Goal: Task Accomplishment & Management: Manage account settings

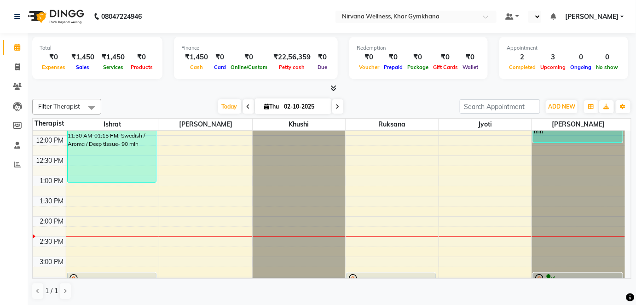
scroll to position [293, 0]
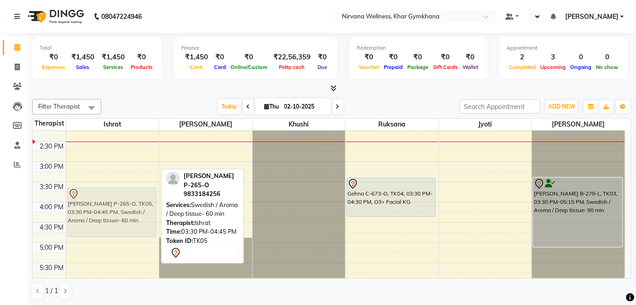
drag, startPoint x: 115, startPoint y: 202, endPoint x: 111, endPoint y: 217, distance: 15.2
click at [111, 217] on div "[PERSON_NAME] M 777 O, TK02, 11:30 AM-01:15 PM, Swedish / Aroma / Deep tissue- …" at bounding box center [112, 162] width 93 height 648
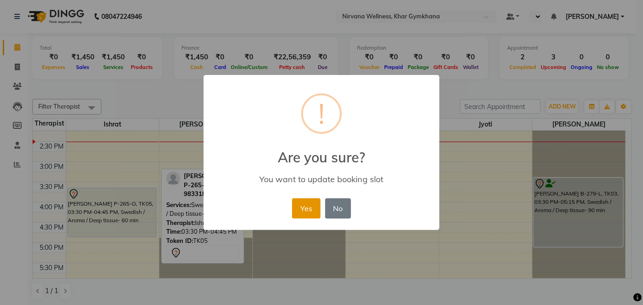
click at [307, 213] on button "Yes" at bounding box center [306, 208] width 28 height 20
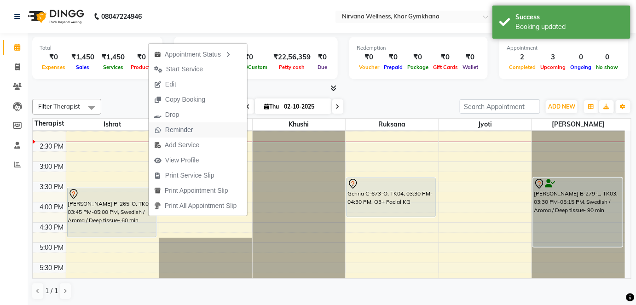
click at [193, 132] on span "Reminder" at bounding box center [174, 130] width 50 height 15
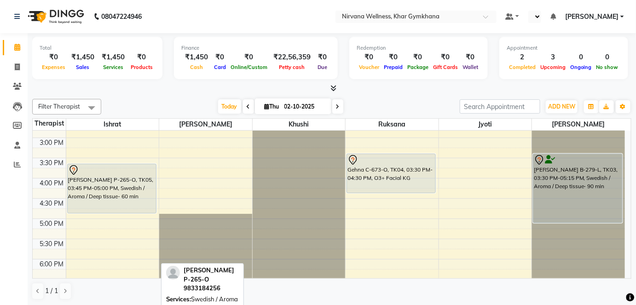
scroll to position [335, 0]
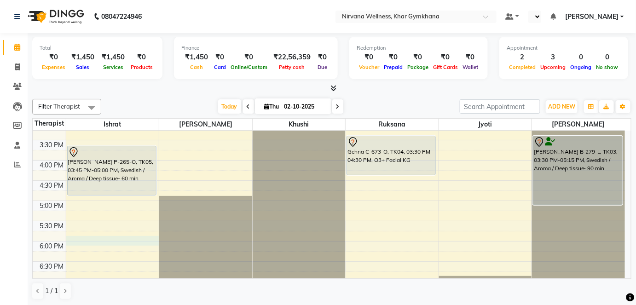
click at [81, 243] on div "7:00 AM 7:30 AM 8:00 AM 8:30 AM 9:00 AM 9:30 AM 10:00 AM 10:30 AM 11:00 AM 11:3…" at bounding box center [329, 120] width 593 height 648
select select "67021"
select select "1080"
select select "tentative"
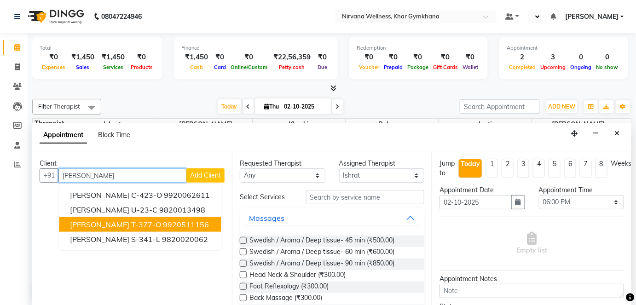
click at [118, 224] on span "[PERSON_NAME] T-377-O" at bounding box center [115, 224] width 91 height 9
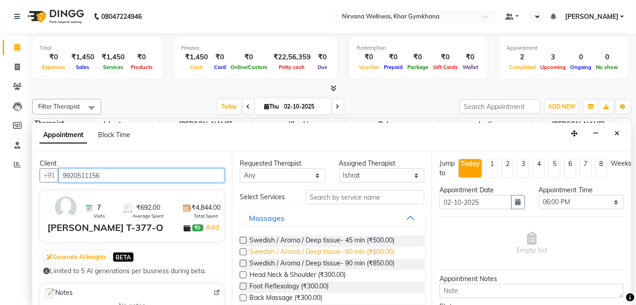
type input "9920511156"
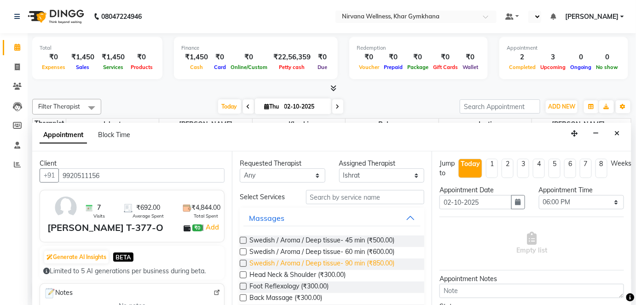
drag, startPoint x: 307, startPoint y: 253, endPoint x: 392, endPoint y: 257, distance: 84.8
click at [309, 253] on span "Swedish / Aroma / Deep tissue- 60 min (₹600.00)" at bounding box center [322, 253] width 145 height 12
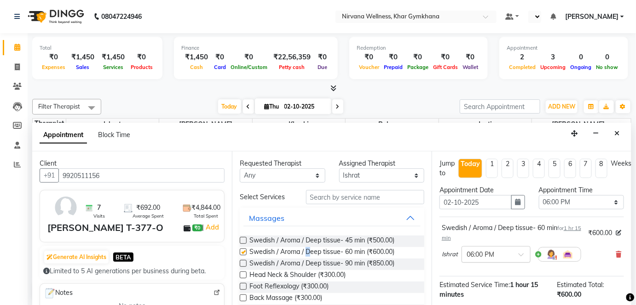
checkbox input "false"
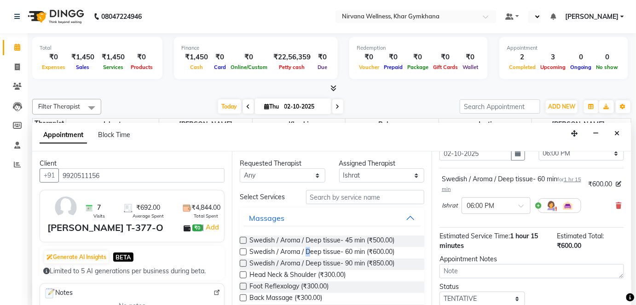
scroll to position [106, 0]
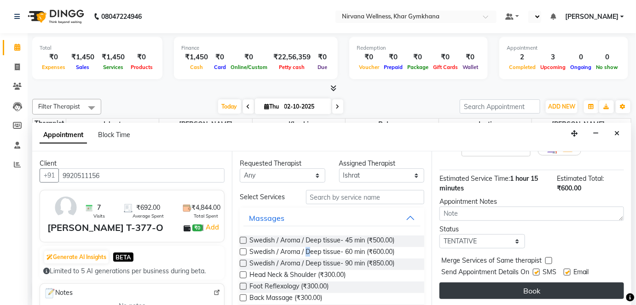
click at [479, 292] on button "Book" at bounding box center [532, 291] width 185 height 17
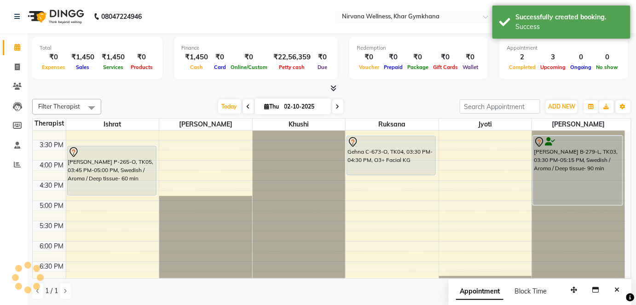
scroll to position [0, 0]
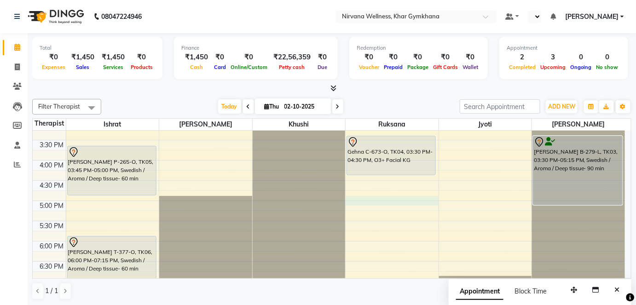
click at [395, 197] on div "7:00 AM 7:30 AM 8:00 AM 8:30 AM 9:00 AM 9:30 AM 10:00 AM 10:30 AM 11:00 AM 11:3…" at bounding box center [329, 120] width 593 height 648
select select "72486"
select select "1020"
select select "tentative"
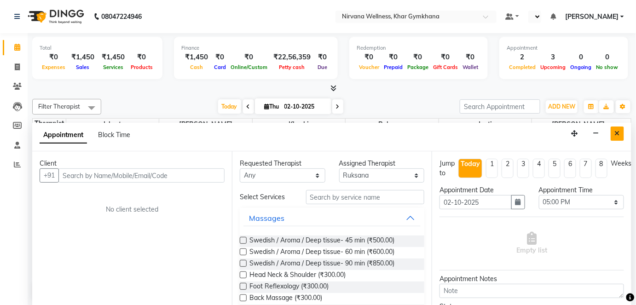
click at [613, 128] on button "Close" at bounding box center [617, 134] width 13 height 14
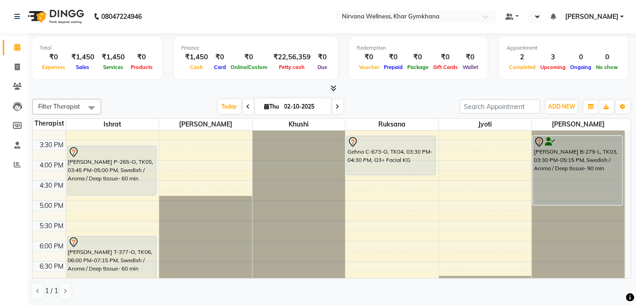
click at [374, 190] on div "7:00 AM 7:30 AM 8:00 AM 8:30 AM 9:00 AM 9:30 AM 10:00 AM 10:30 AM 11:00 AM 11:3…" at bounding box center [329, 120] width 593 height 648
select select "72486"
select select "tentative"
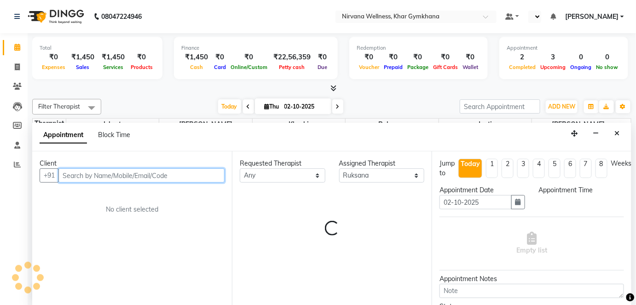
select select "1005"
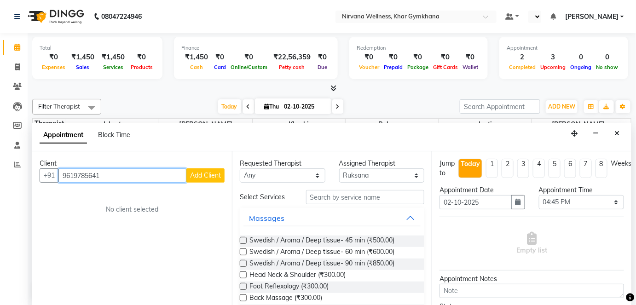
type input "9619785641"
click at [192, 178] on span "Add Client" at bounding box center [205, 175] width 31 height 8
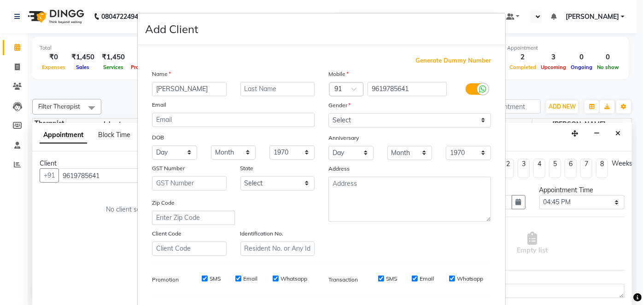
type input "[PERSON_NAME]"
click at [242, 83] on div "Name [PERSON_NAME] Email DOB Day 01 02 03 04 05 06 07 08 09 10 11 12 13 14 15 1…" at bounding box center [233, 162] width 176 height 187
click at [245, 88] on input "text" at bounding box center [277, 89] width 75 height 14
type input "P-801-O"
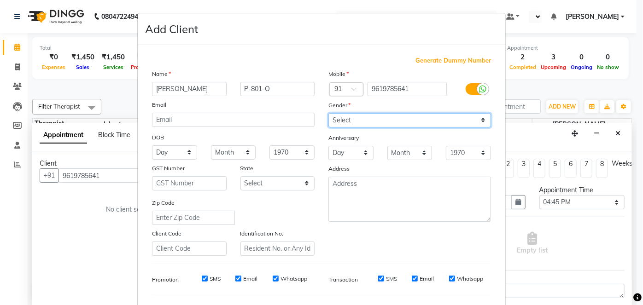
click at [408, 115] on select "Select [DEMOGRAPHIC_DATA] [DEMOGRAPHIC_DATA] Other Prefer Not To Say" at bounding box center [409, 120] width 163 height 14
select select "[DEMOGRAPHIC_DATA]"
click at [328, 113] on select "Select [DEMOGRAPHIC_DATA] [DEMOGRAPHIC_DATA] Other Prefer Not To Say" at bounding box center [409, 120] width 163 height 14
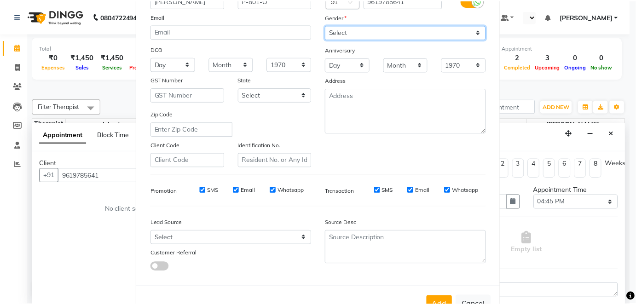
scroll to position [119, 0]
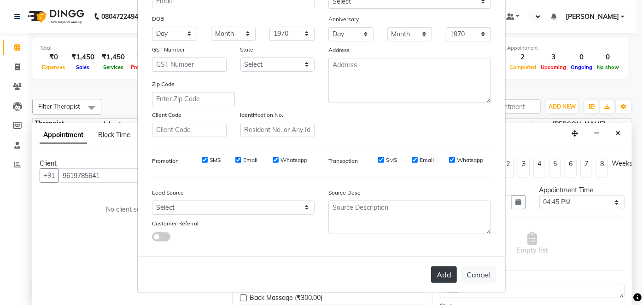
click at [442, 278] on button "Add" at bounding box center [444, 275] width 26 height 17
select select
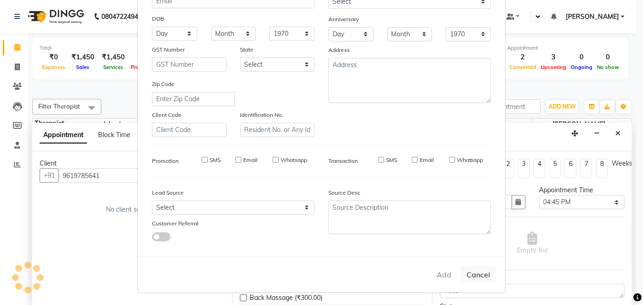
select select
checkbox input "false"
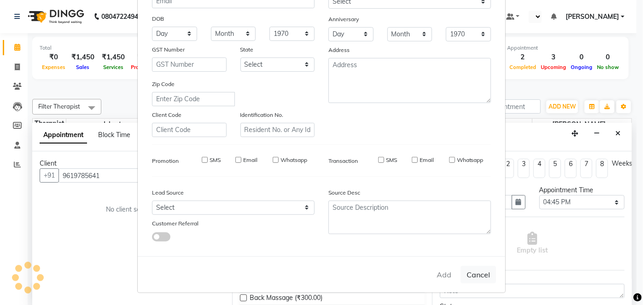
checkbox input "false"
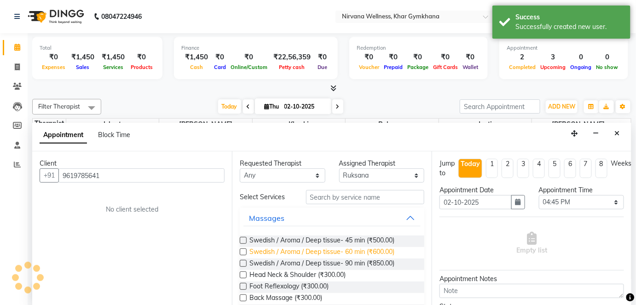
click at [364, 251] on span "Swedish / Aroma / Deep tissue- 60 min (₹600.00)" at bounding box center [322, 253] width 145 height 12
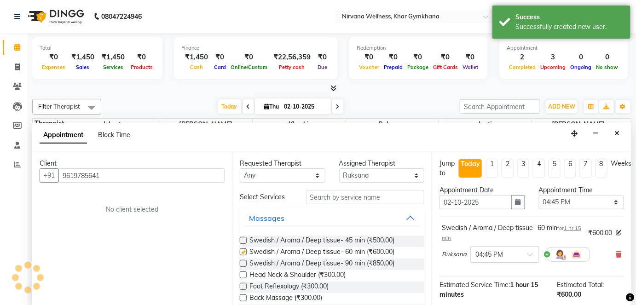
checkbox input "false"
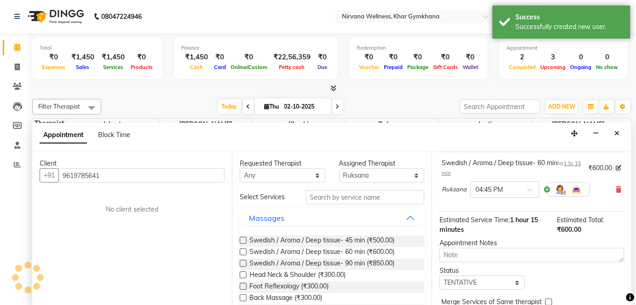
scroll to position [107, 0]
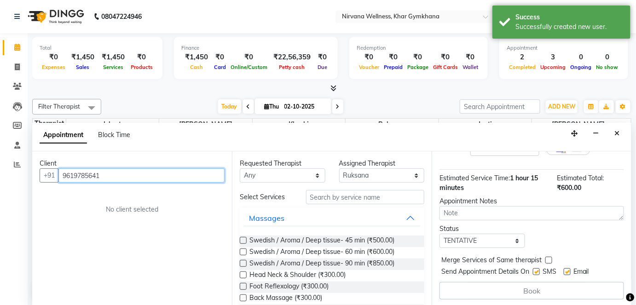
drag, startPoint x: 64, startPoint y: 175, endPoint x: 134, endPoint y: 187, distance: 71.6
click at [134, 187] on div "Client [PHONE_NUMBER] No client selected" at bounding box center [132, 229] width 200 height 155
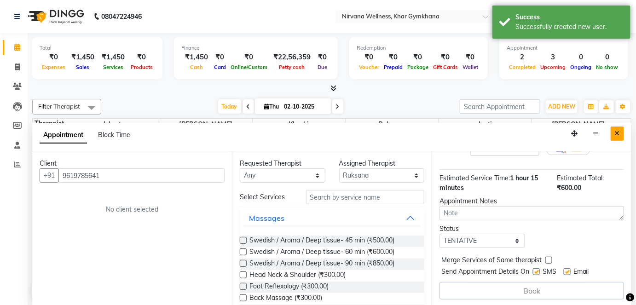
click at [617, 128] on button "Close" at bounding box center [617, 134] width 13 height 14
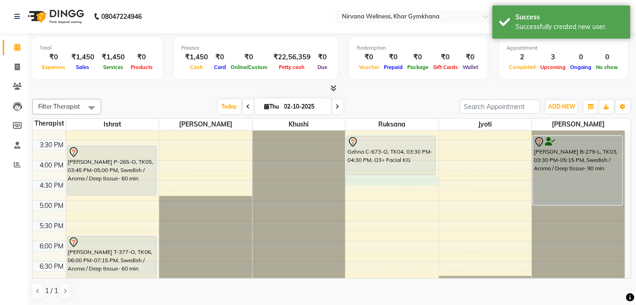
click at [368, 184] on div "7:00 AM 7:30 AM 8:00 AM 8:30 AM 9:00 AM 9:30 AM 10:00 AM 10:30 AM 11:00 AM 11:3…" at bounding box center [329, 120] width 593 height 648
select select "72486"
select select "990"
select select "tentative"
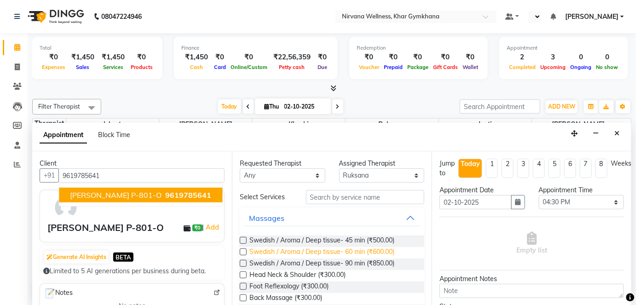
type input "9619785641"
drag, startPoint x: 317, startPoint y: 257, endPoint x: 409, endPoint y: 265, distance: 92.9
click at [318, 257] on span "Swedish / Aroma / Deep tissue- 60 min (₹600.00)" at bounding box center [322, 253] width 145 height 12
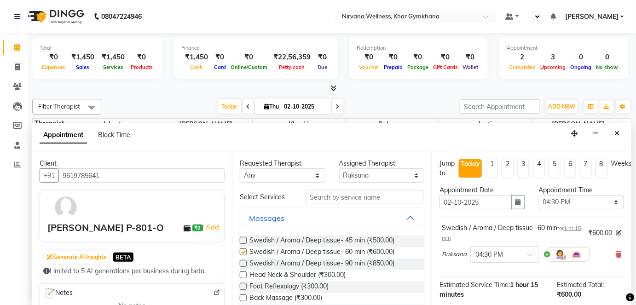
checkbox input "false"
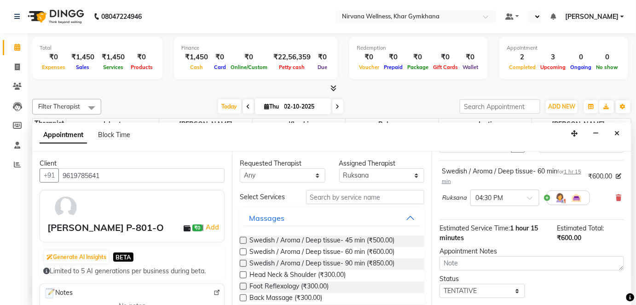
scroll to position [106, 0]
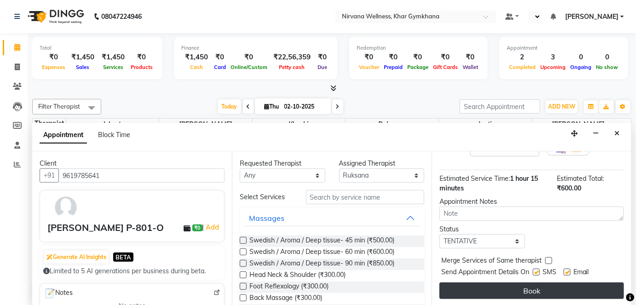
click at [531, 284] on button "Book" at bounding box center [532, 291] width 185 height 17
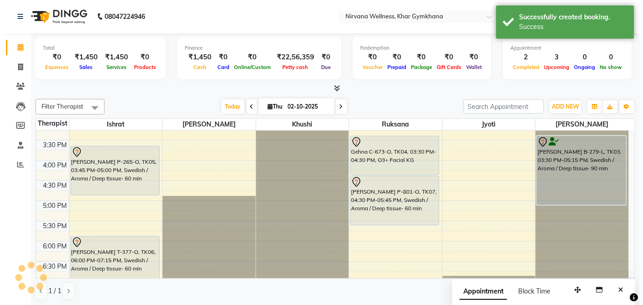
scroll to position [0, 0]
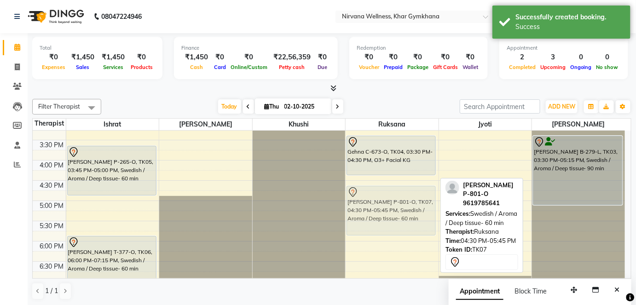
drag, startPoint x: 364, startPoint y: 203, endPoint x: 364, endPoint y: 211, distance: 8.8
click at [364, 211] on div "Gehna C-673-O, TK04, 03:30 PM-04:30 PM, O3+ Facial KG [PERSON_NAME] P-801-O, TK…" at bounding box center [392, 120] width 93 height 648
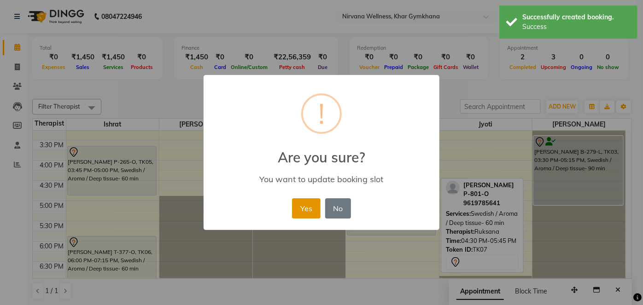
click at [311, 208] on button "Yes" at bounding box center [306, 208] width 28 height 20
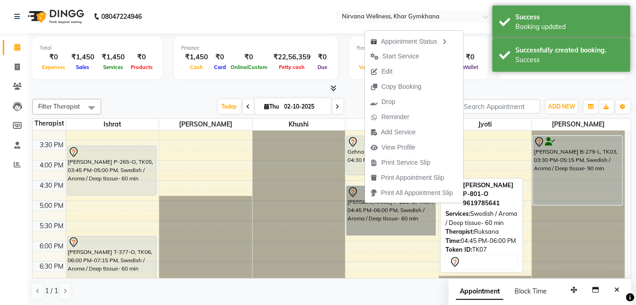
click at [352, 206] on link "[PERSON_NAME] P-801-O, TK07, 04:45 PM-06:00 PM, Swedish / Aroma / Deep tissue- …" at bounding box center [391, 211] width 89 height 50
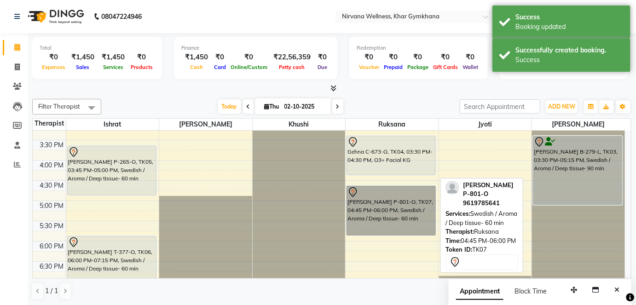
click at [372, 205] on link "[PERSON_NAME] P-801-O, TK07, 04:45 PM-06:00 PM, Swedish / Aroma / Deep tissue- …" at bounding box center [391, 211] width 89 height 50
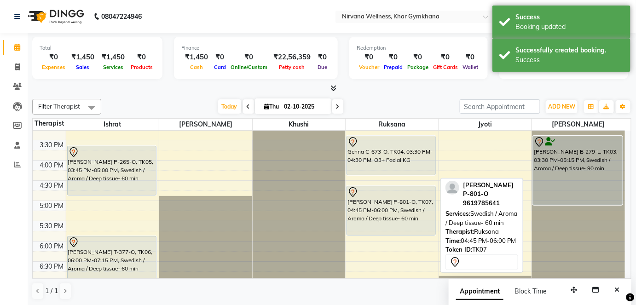
select select "7"
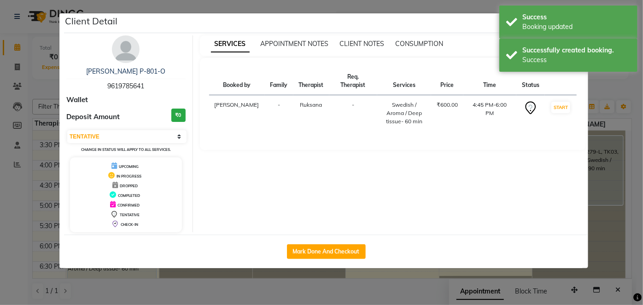
click at [113, 51] on img at bounding box center [126, 49] width 28 height 28
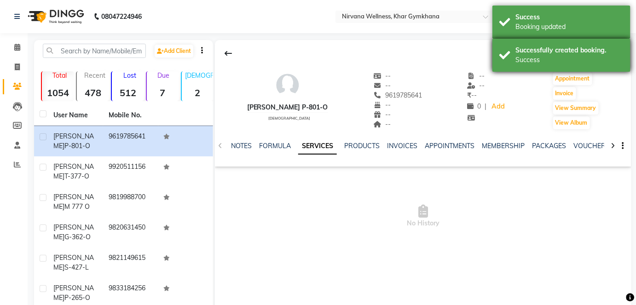
click at [620, 44] on div "Successfully created booking. Success" at bounding box center [562, 55] width 138 height 33
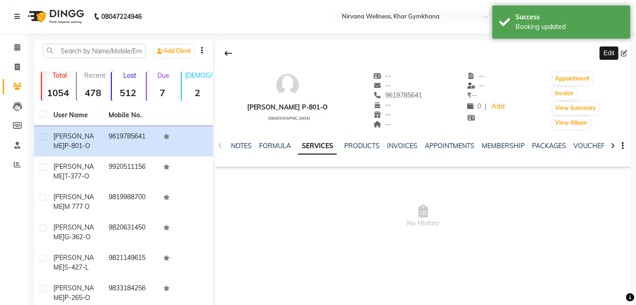
click at [625, 50] on icon at bounding box center [625, 53] width 6 height 6
select select "[DEMOGRAPHIC_DATA]"
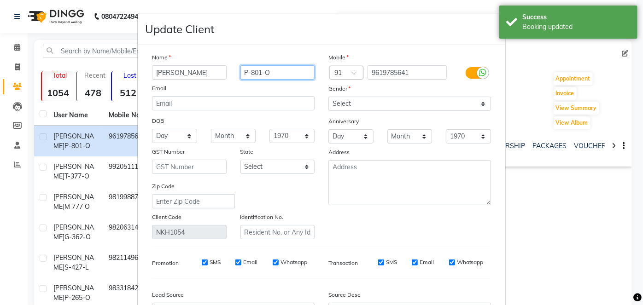
click at [259, 70] on input "P-801-O" at bounding box center [277, 72] width 75 height 14
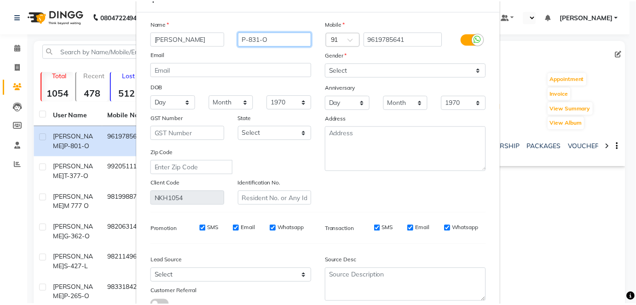
scroll to position [103, 0]
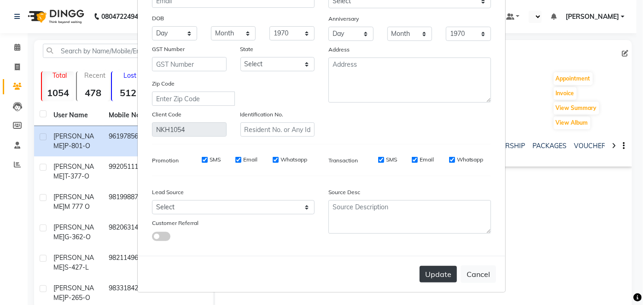
type input "P-831-O"
click at [432, 268] on button "Update" at bounding box center [438, 274] width 37 height 17
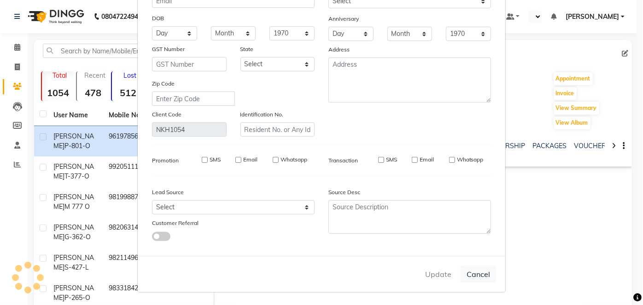
select select
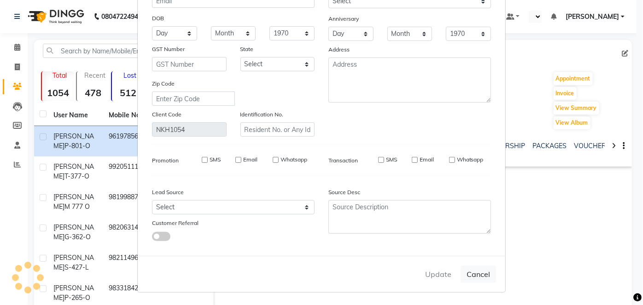
select select
checkbox input "false"
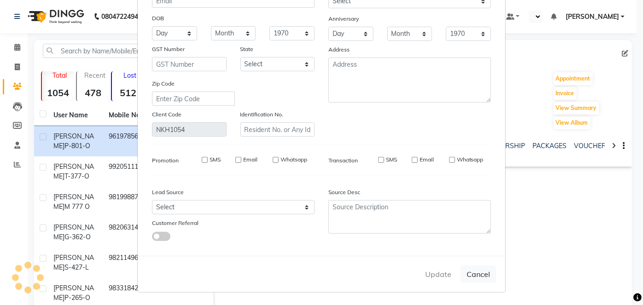
checkbox input "false"
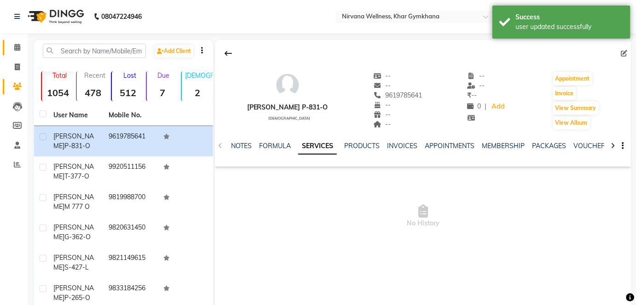
click at [20, 53] on link "Calendar" at bounding box center [14, 47] width 22 height 15
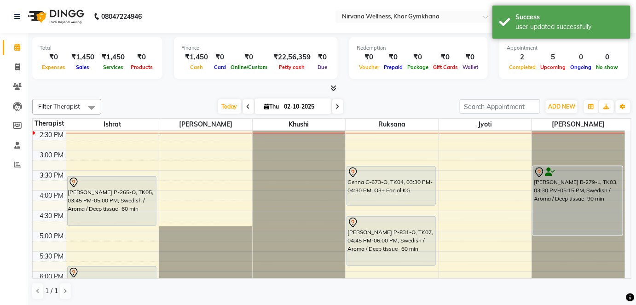
scroll to position [364, 0]
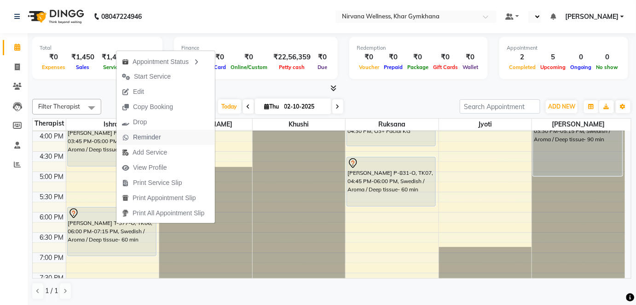
click at [123, 138] on icon "button" at bounding box center [125, 137] width 7 height 6
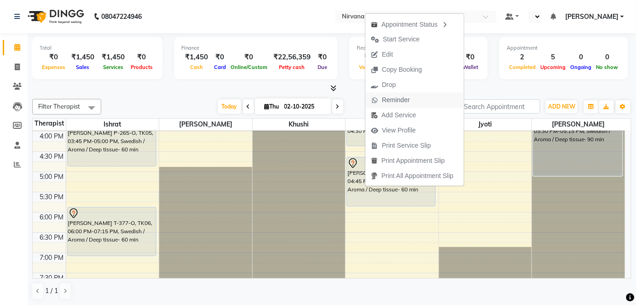
click at [390, 101] on span "Reminder" at bounding box center [396, 100] width 28 height 10
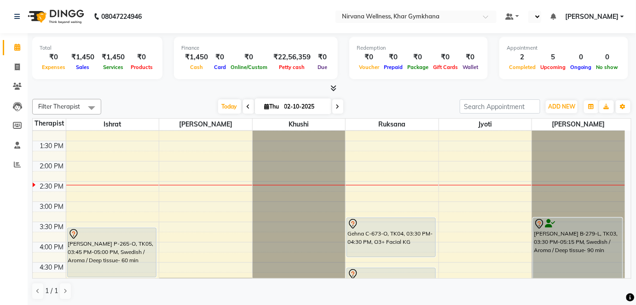
scroll to position [238, 0]
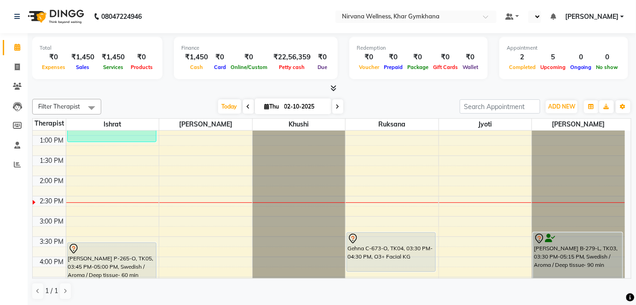
click at [95, 204] on div "7:00 AM 7:30 AM 8:00 AM 8:30 AM 9:00 AM 9:30 AM 10:00 AM 10:30 AM 11:00 AM 11:3…" at bounding box center [329, 217] width 593 height 648
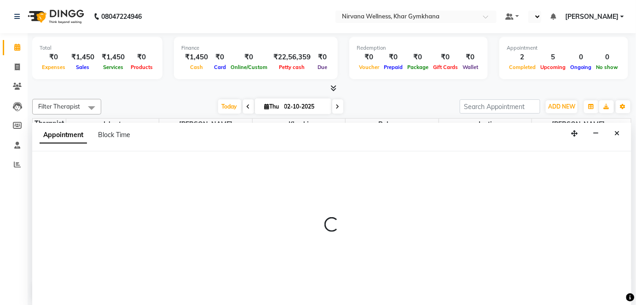
scroll to position [0, 0]
select select "67021"
select select "885"
select select "tentative"
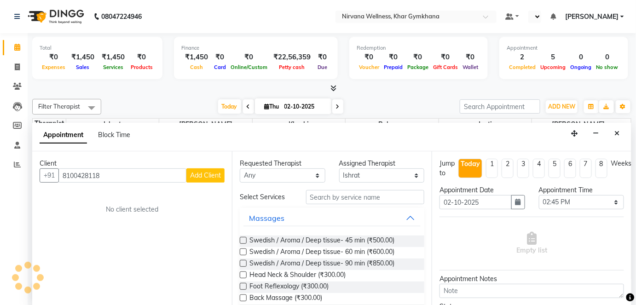
type input "8100428118"
drag, startPoint x: 63, startPoint y: 172, endPoint x: 104, endPoint y: 173, distance: 41.0
click at [104, 173] on input "8100428118" at bounding box center [122, 176] width 128 height 14
click at [619, 130] on icon "Close" at bounding box center [617, 133] width 5 height 6
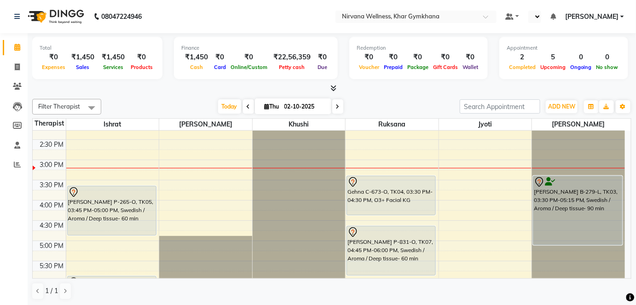
scroll to position [280, 0]
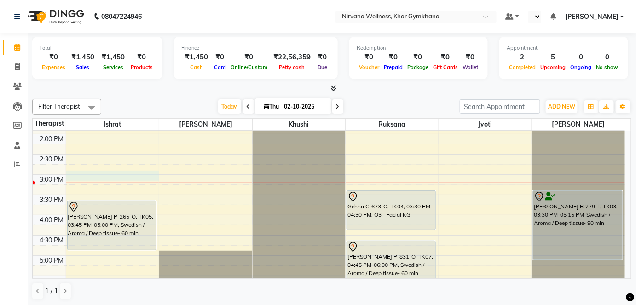
click at [78, 177] on div "7:00 AM 7:30 AM 8:00 AM 8:30 AM 9:00 AM 9:30 AM 10:00 AM 10:30 AM 11:00 AM 11:3…" at bounding box center [329, 175] width 593 height 648
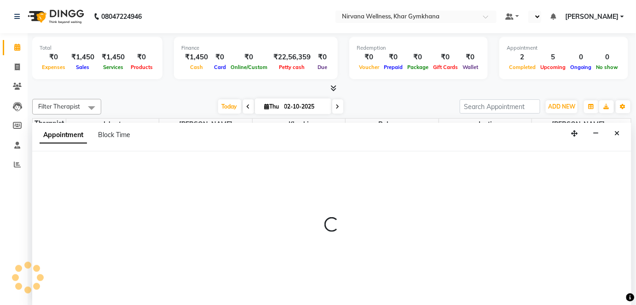
select select "900"
select select "tentative"
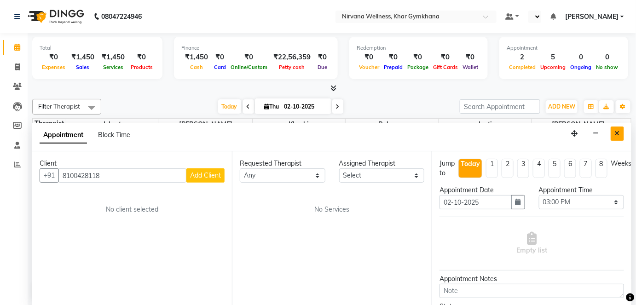
type input "8100428118"
click at [614, 128] on button "Close" at bounding box center [617, 134] width 13 height 14
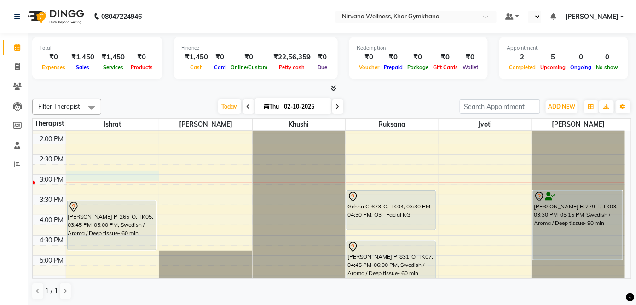
click at [76, 178] on div "7:00 AM 7:30 AM 8:00 AM 8:30 AM 9:00 AM 9:30 AM 10:00 AM 10:30 AM 11:00 AM 11:3…" at bounding box center [329, 175] width 593 height 648
select select "900"
select select "tentative"
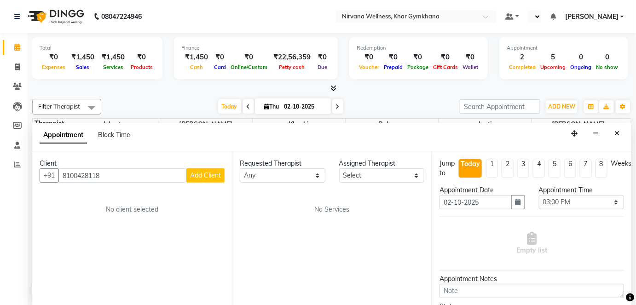
type input "8100428118"
click at [555, 88] on div at bounding box center [332, 89] width 600 height 10
click at [619, 133] on icon "Close" at bounding box center [617, 133] width 5 height 6
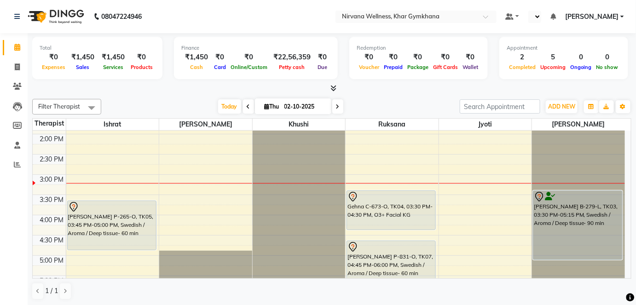
click at [111, 175] on div "7:00 AM 7:30 AM 8:00 AM 8:30 AM 9:00 AM 9:30 AM 10:00 AM 10:30 AM 11:00 AM 11:3…" at bounding box center [329, 175] width 593 height 648
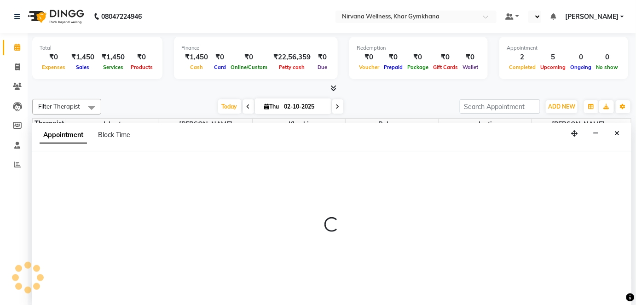
select select "67021"
select select "tentative"
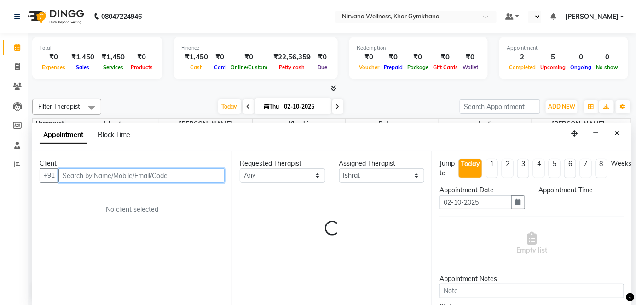
select select "900"
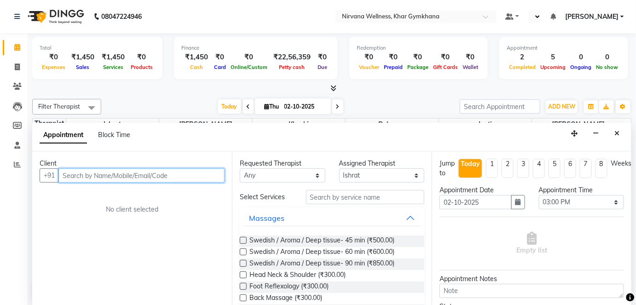
paste input "8100428118"
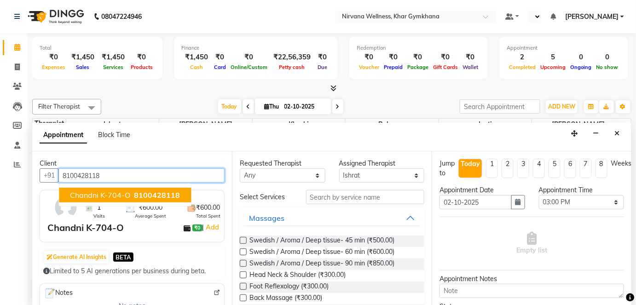
click at [139, 186] on ngb-typeahead-window "Chandni K-704-O 8100428118" at bounding box center [124, 195] width 133 height 23
click at [142, 193] on span "8100428118" at bounding box center [157, 195] width 46 height 9
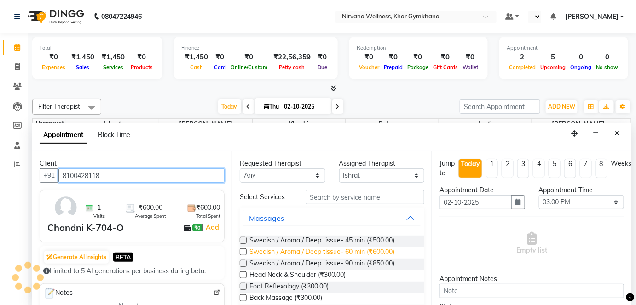
type input "8100428118"
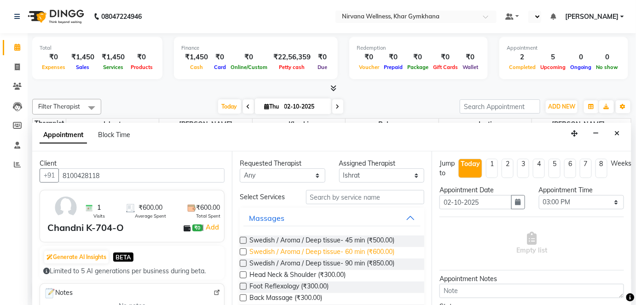
click at [315, 251] on span "Swedish / Aroma / Deep tissue- 60 min (₹600.00)" at bounding box center [322, 253] width 145 height 12
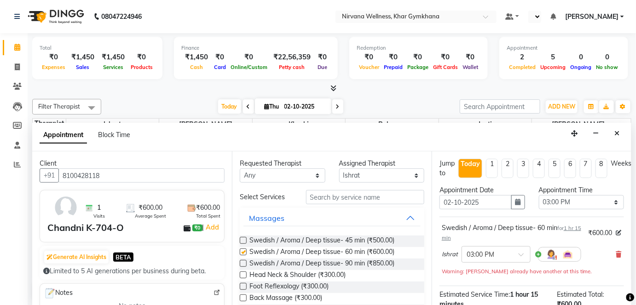
checkbox input "false"
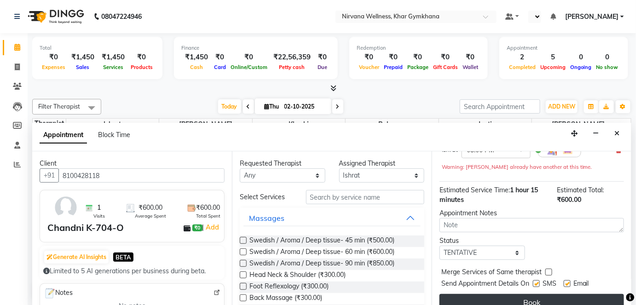
scroll to position [116, 0]
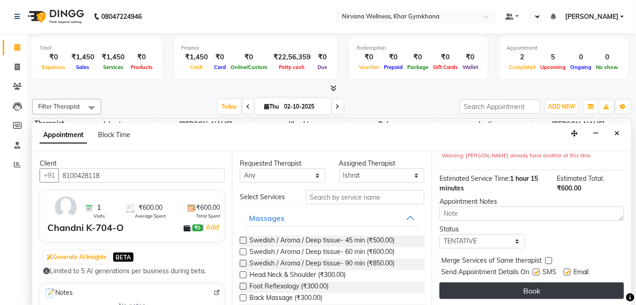
click at [487, 285] on button "Book" at bounding box center [532, 291] width 185 height 17
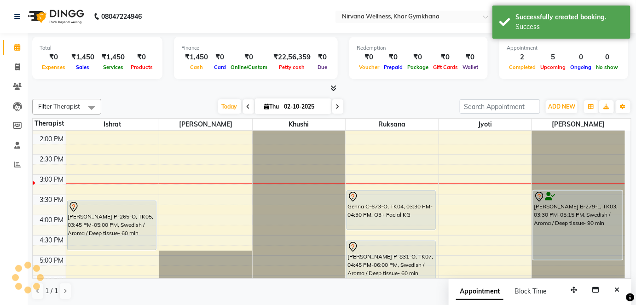
scroll to position [0, 0]
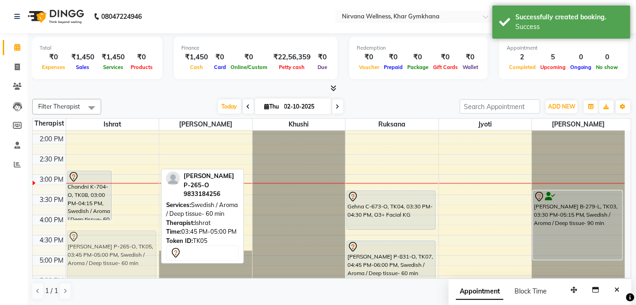
drag, startPoint x: 134, startPoint y: 225, endPoint x: 122, endPoint y: 250, distance: 28.4
click at [122, 250] on div "Chandni K-704-O, TK08, 03:00 PM-04:15 PM, Swedish / Aroma / Deep tissue- 60 min…" at bounding box center [112, 175] width 93 height 648
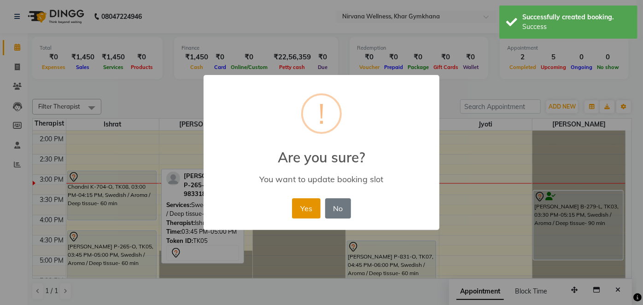
click at [293, 209] on button "Yes" at bounding box center [306, 208] width 28 height 20
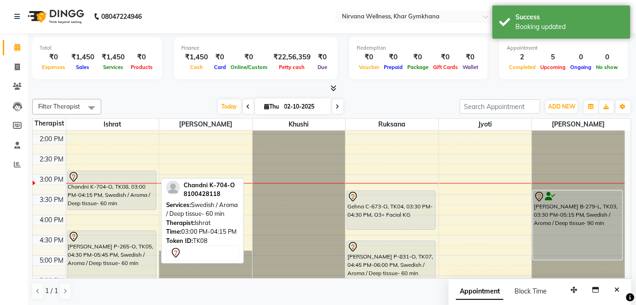
drag, startPoint x: 118, startPoint y: 217, endPoint x: 126, endPoint y: 208, distance: 12.7
click at [126, 208] on div "[PERSON_NAME] M 777 O, TK02, 11:30 AM-01:15 PM, Swedish / Aroma / Deep tissue- …" at bounding box center [112, 175] width 93 height 648
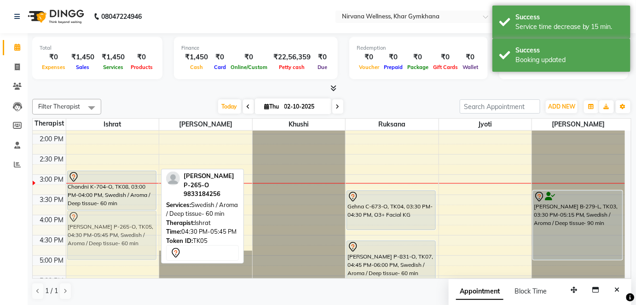
drag, startPoint x: 124, startPoint y: 241, endPoint x: 129, endPoint y: 221, distance: 21.4
click at [129, 221] on div "[PERSON_NAME] M 777 O, TK02, 11:30 AM-01:15 PM, Swedish / Aroma / Deep tissue- …" at bounding box center [112, 175] width 93 height 648
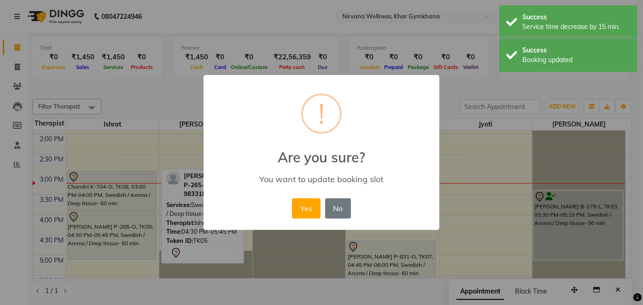
click at [304, 215] on button "Yes" at bounding box center [306, 208] width 28 height 20
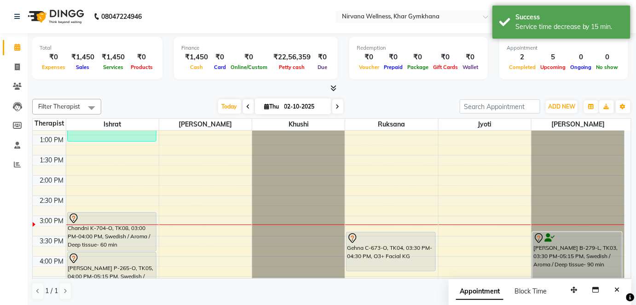
scroll to position [238, 0]
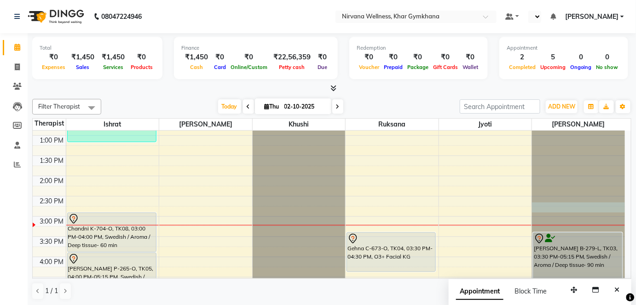
select select "79305"
select select "885"
select select "tentative"
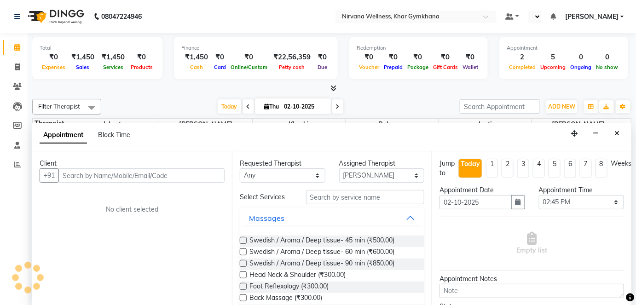
scroll to position [0, 0]
click at [617, 136] on button "Close" at bounding box center [617, 134] width 13 height 14
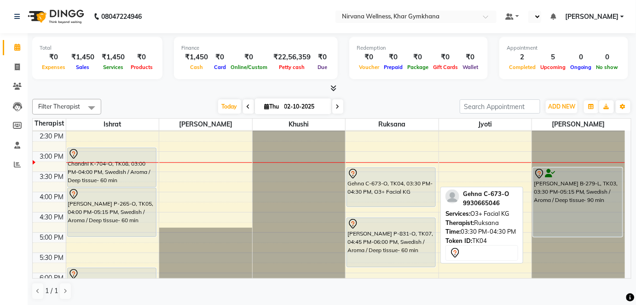
scroll to position [322, 0]
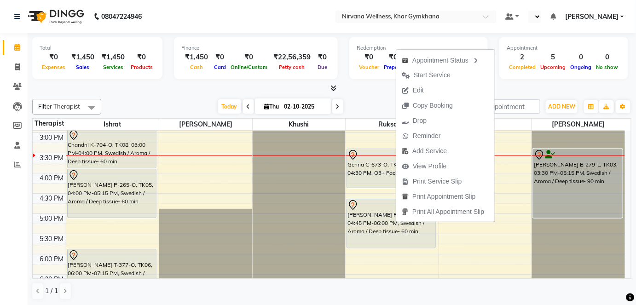
click at [385, 109] on div "Today Thu 02-10-2025" at bounding box center [281, 107] width 350 height 14
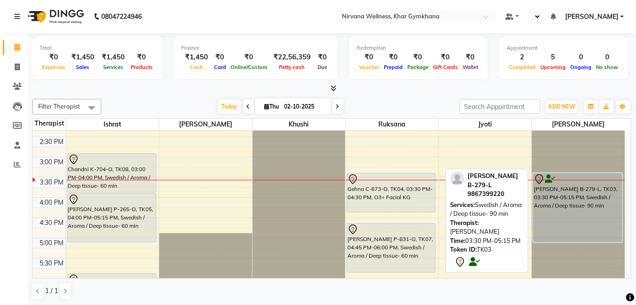
scroll to position [280, 0]
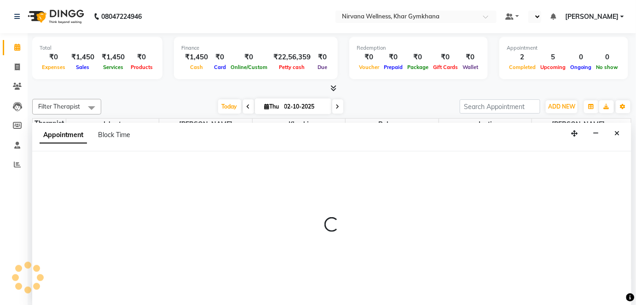
select select "79305"
select select "tentative"
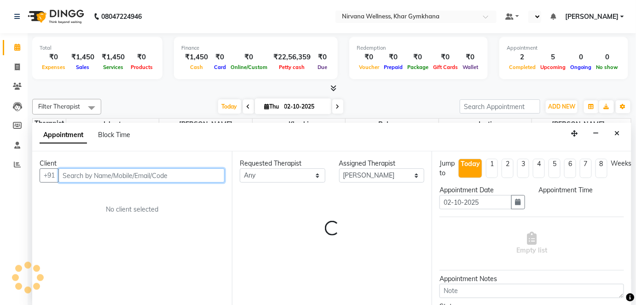
select select "885"
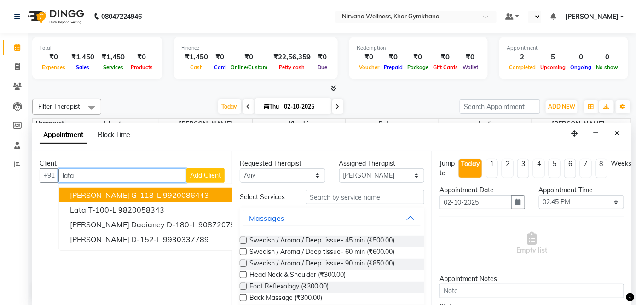
click at [193, 193] on button "[PERSON_NAME] G-118-L 9920086443" at bounding box center [157, 195] width 197 height 15
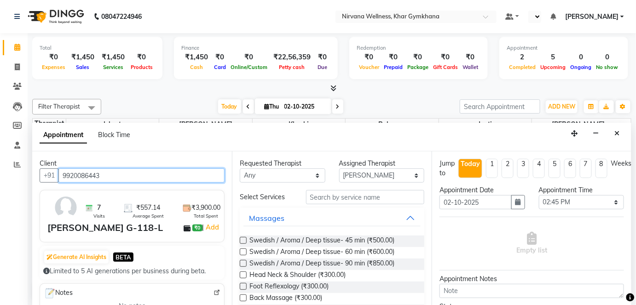
type input "9920086443"
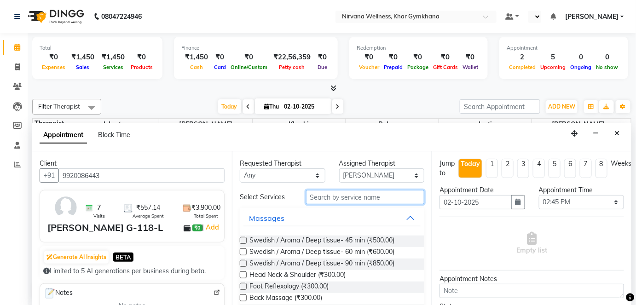
click at [312, 200] on input "text" at bounding box center [365, 197] width 118 height 14
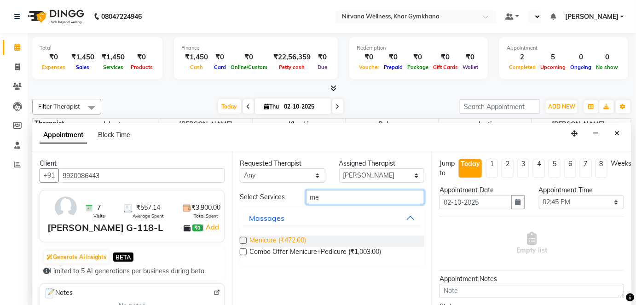
type input "me"
click at [284, 242] on span "Menicure (₹472.00)" at bounding box center [278, 242] width 57 height 12
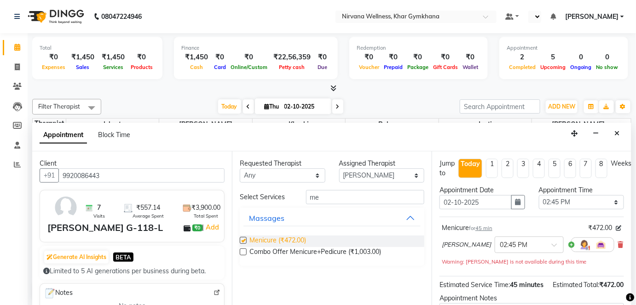
checkbox input "false"
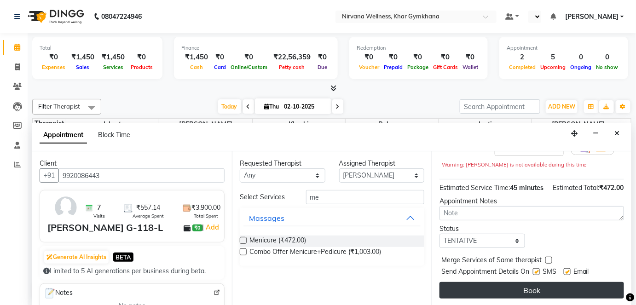
scroll to position [106, 0]
click at [524, 290] on button "Book" at bounding box center [532, 290] width 185 height 17
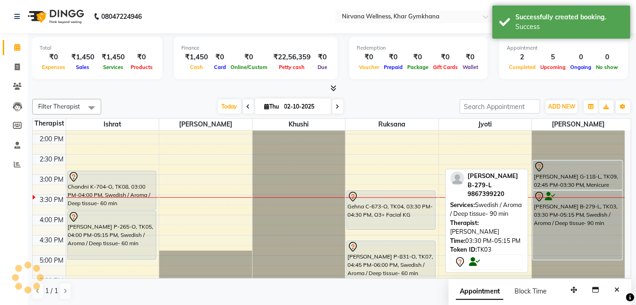
scroll to position [0, 0]
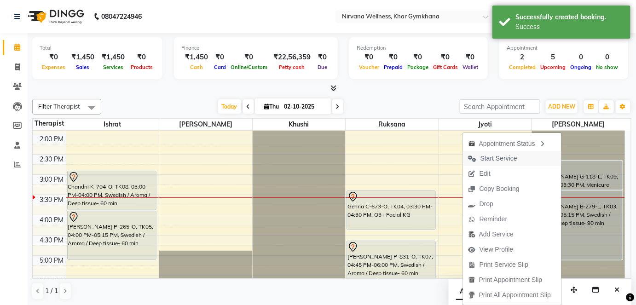
click at [512, 160] on span "Start Service" at bounding box center [499, 159] width 37 height 10
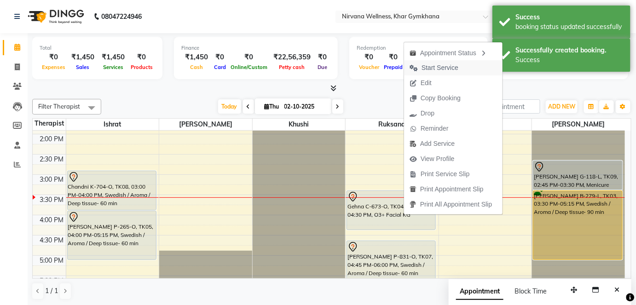
click at [435, 69] on span "Start Service" at bounding box center [440, 68] width 37 height 10
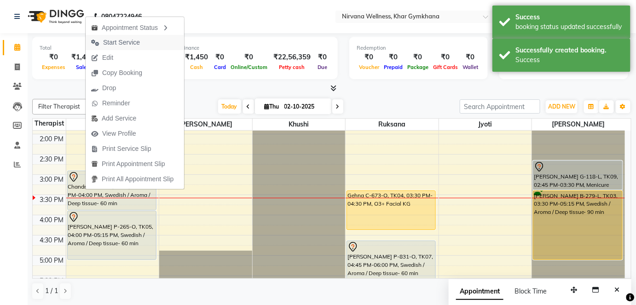
click at [118, 44] on span "Start Service" at bounding box center [121, 43] width 37 height 10
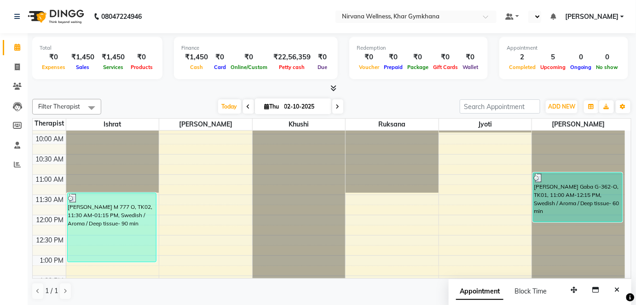
scroll to position [113, 0]
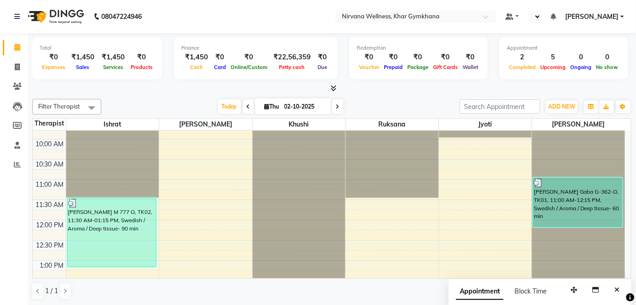
click at [320, 107] on input "02-10-2025" at bounding box center [305, 107] width 46 height 14
select select "10"
select select "2025"
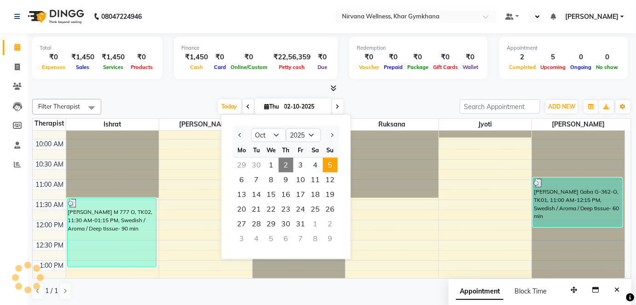
click at [326, 164] on span "5" at bounding box center [330, 165] width 15 height 15
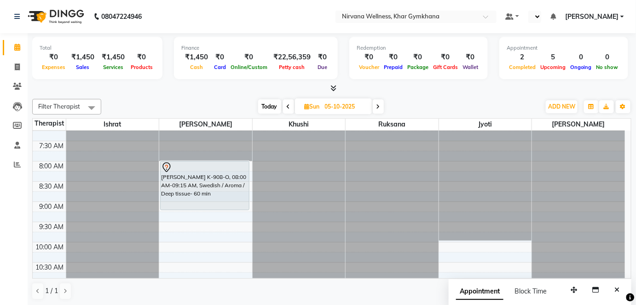
scroll to position [0, 0]
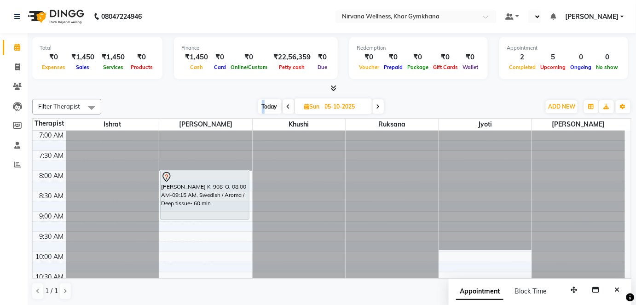
click at [263, 104] on span "Today" at bounding box center [269, 106] width 23 height 14
type input "02-10-2025"
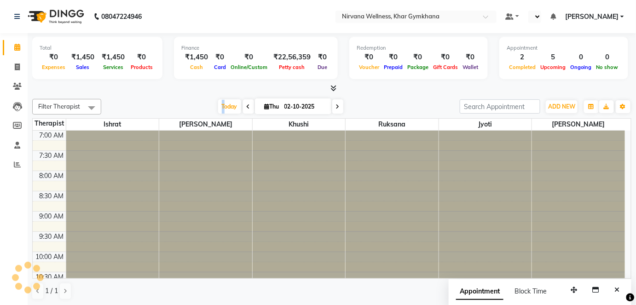
scroll to position [321, 0]
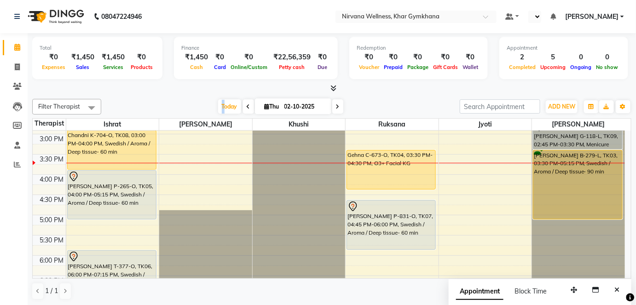
click at [131, 107] on div "Today Thu 02-10-2025" at bounding box center [281, 107] width 350 height 14
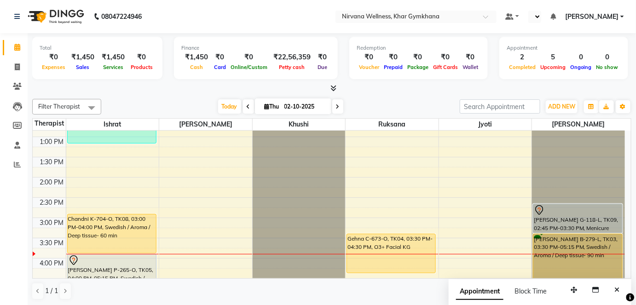
scroll to position [237, 0]
click at [446, 99] on div "Filter Therapist Select All Ishrat Jyoti [PERSON_NAME] [PERSON_NAME] [DATE] [DA…" at bounding box center [332, 107] width 600 height 16
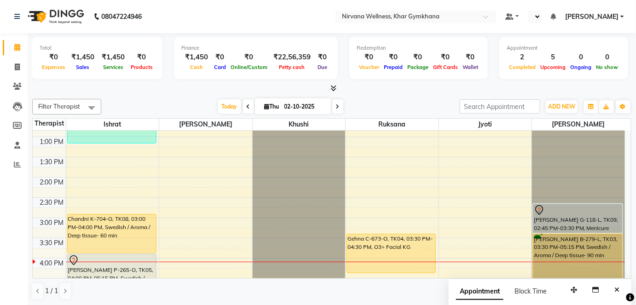
click at [414, 99] on div "Filter Therapist Select All Ishrat Jyoti [PERSON_NAME] [PERSON_NAME] [DATE] [DA…" at bounding box center [332, 107] width 600 height 16
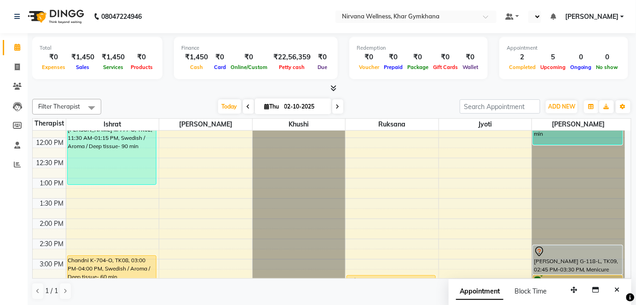
scroll to position [195, 0]
click at [421, 68] on span "Package" at bounding box center [418, 67] width 26 height 6
click at [417, 102] on div "Today Thu 02-10-2025" at bounding box center [281, 107] width 350 height 14
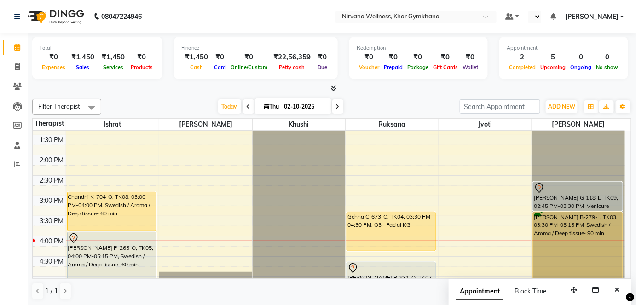
scroll to position [279, 0]
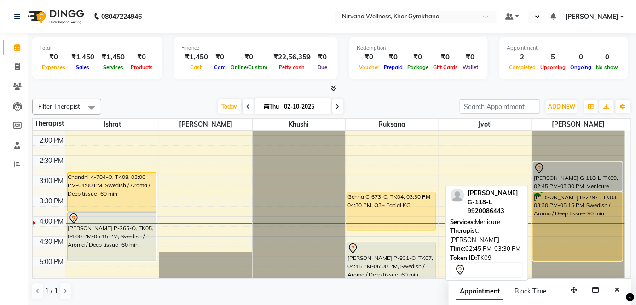
click at [581, 162] on link "[PERSON_NAME] G-118-L, TK09, 02:45 PM-03:30 PM, Menicure" at bounding box center [578, 176] width 90 height 29
click at [577, 169] on div at bounding box center [578, 168] width 88 height 11
select select "7"
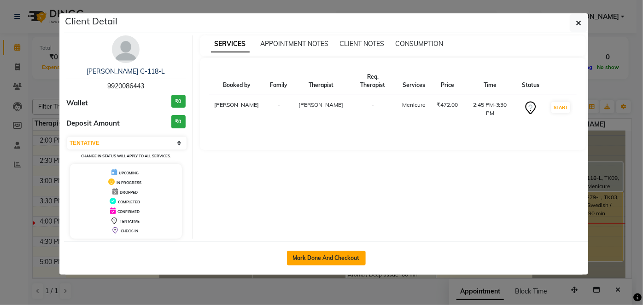
click at [318, 260] on button "Mark Done And Checkout" at bounding box center [326, 258] width 79 height 15
select select "service"
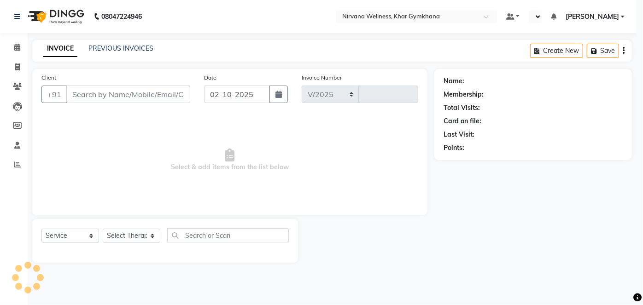
select select "6844"
type input "2432"
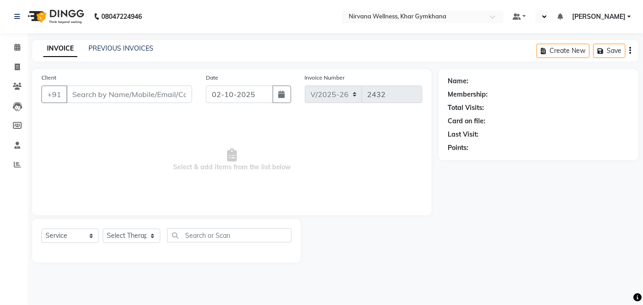
type input "9920086443"
select select "79305"
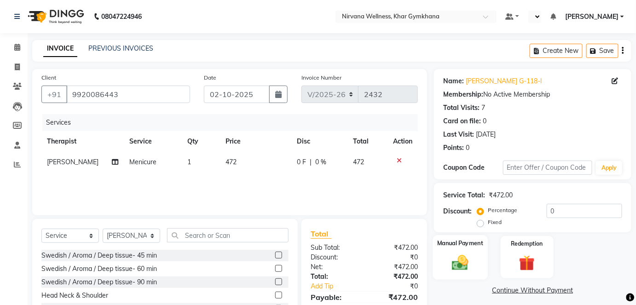
click at [460, 258] on img at bounding box center [460, 262] width 27 height 19
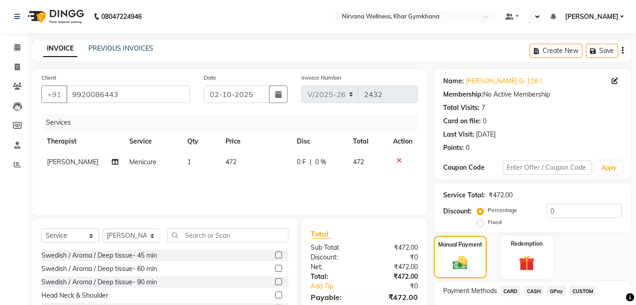
scroll to position [64, 0]
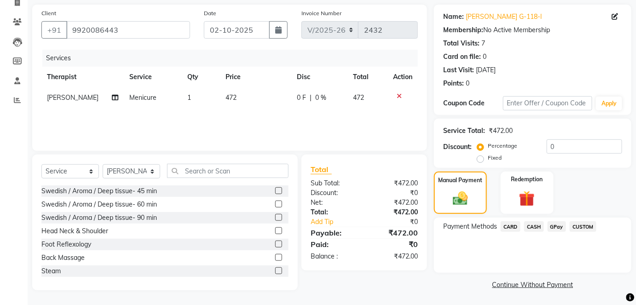
click at [537, 225] on span "CASH" at bounding box center [535, 227] width 20 height 11
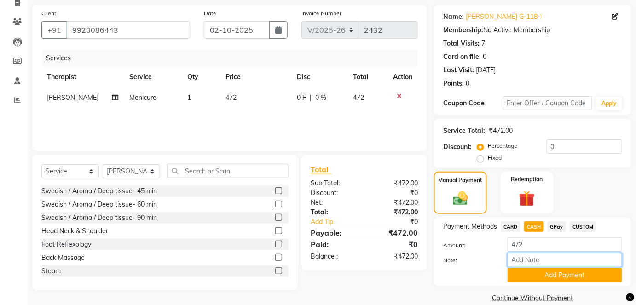
paste input "HL0002746"
click at [547, 265] on input "HL0002746" at bounding box center [565, 260] width 115 height 14
type input "HL0002746"
click at [548, 269] on button "Add Payment" at bounding box center [565, 276] width 115 height 14
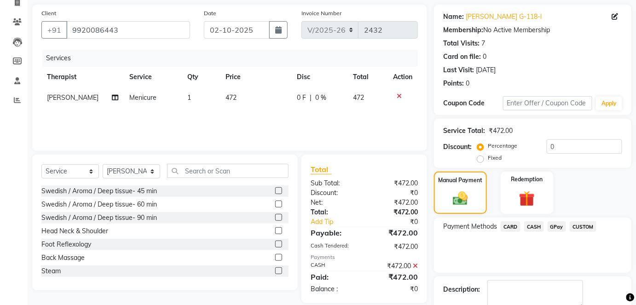
scroll to position [116, 0]
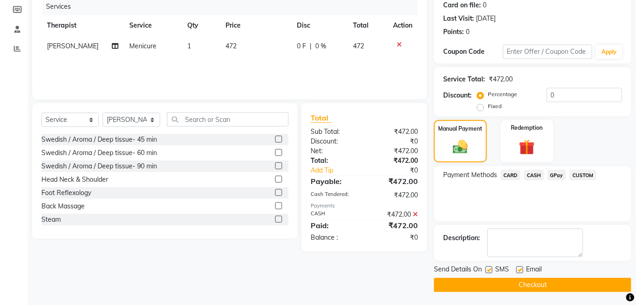
click at [566, 286] on button "Checkout" at bounding box center [533, 285] width 198 height 14
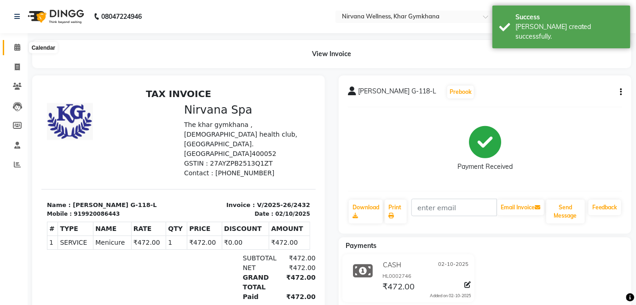
click at [23, 46] on span at bounding box center [17, 47] width 16 height 11
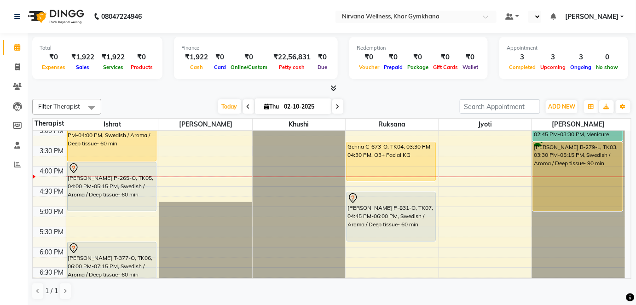
scroll to position [335, 0]
